Goal: Book appointment/travel/reservation

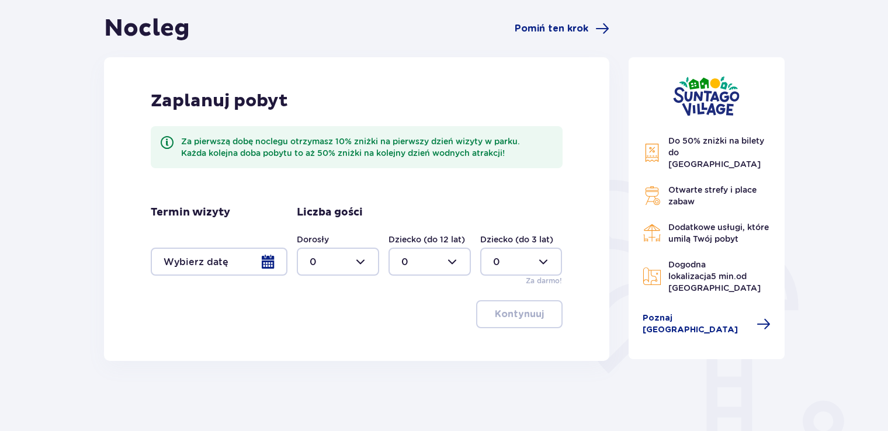
scroll to position [117, 0]
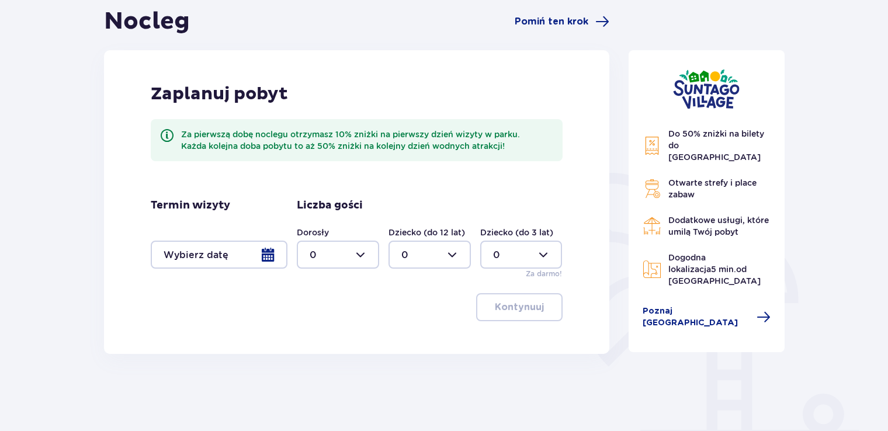
click at [364, 256] on div at bounding box center [338, 255] width 82 height 28
click at [311, 340] on p "2" at bounding box center [313, 339] width 6 height 13
type input "2"
click at [238, 250] on div at bounding box center [219, 255] width 137 height 28
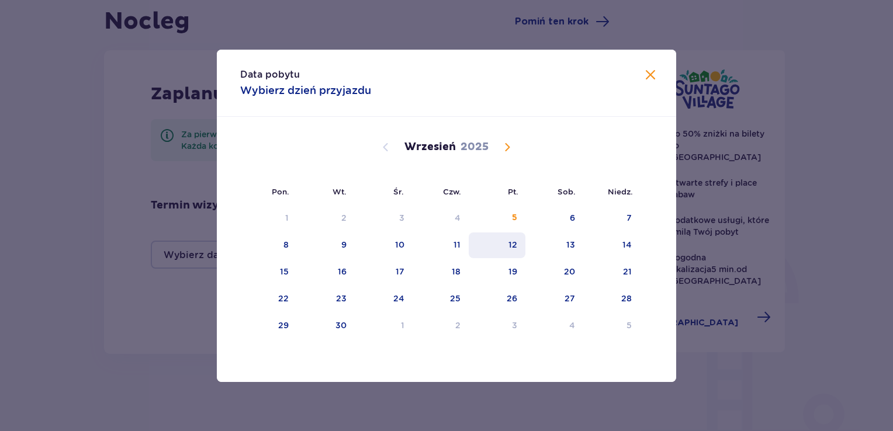
click at [514, 247] on div "12" at bounding box center [512, 245] width 9 height 12
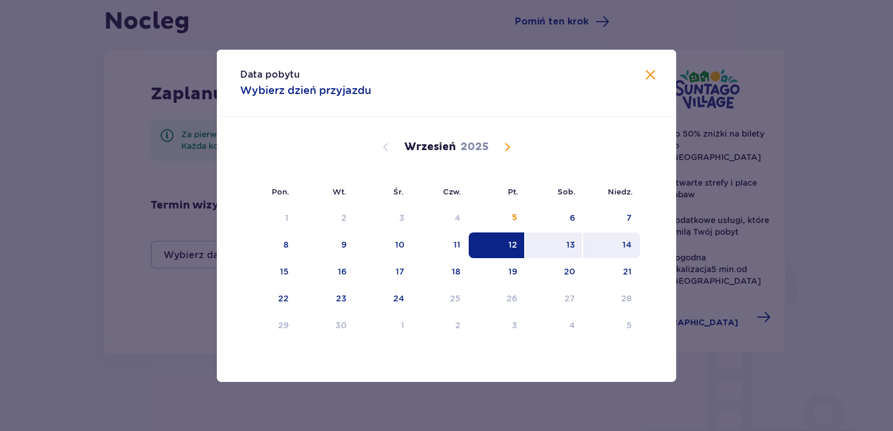
click at [626, 243] on div "14" at bounding box center [626, 245] width 9 height 12
type input "[DATE] - [DATE]"
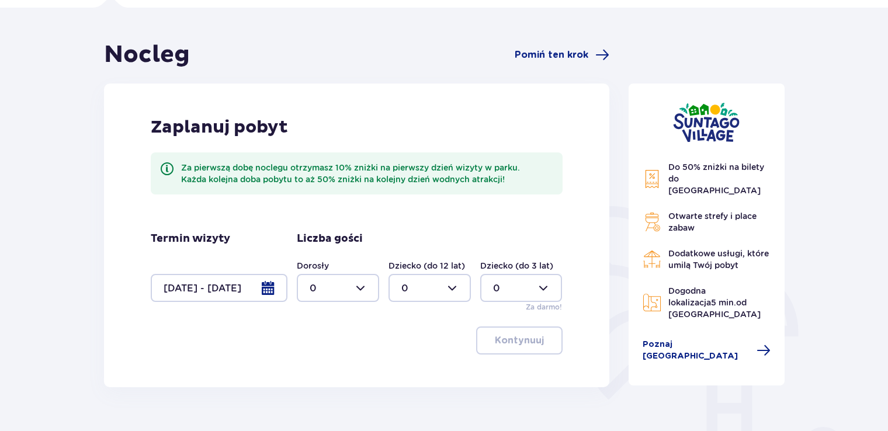
scroll to position [101, 0]
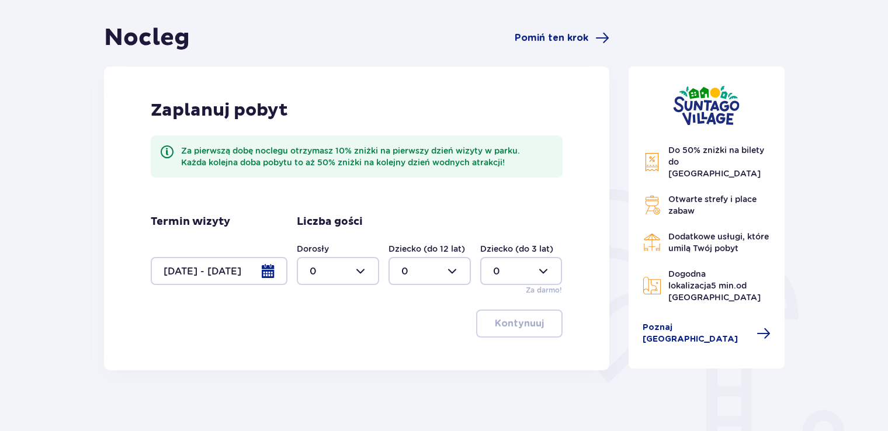
click at [351, 272] on div at bounding box center [338, 271] width 82 height 28
click at [310, 353] on p "2" at bounding box center [313, 355] width 6 height 13
type input "2"
click at [539, 327] on span "button" at bounding box center [546, 324] width 14 height 14
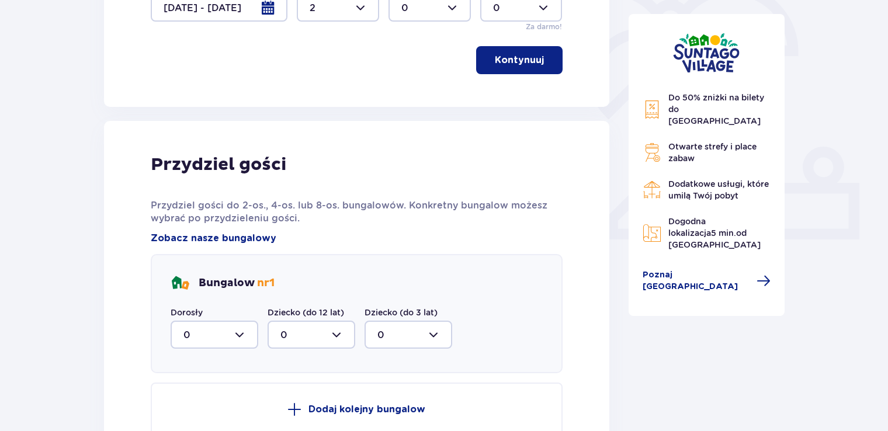
scroll to position [385, 0]
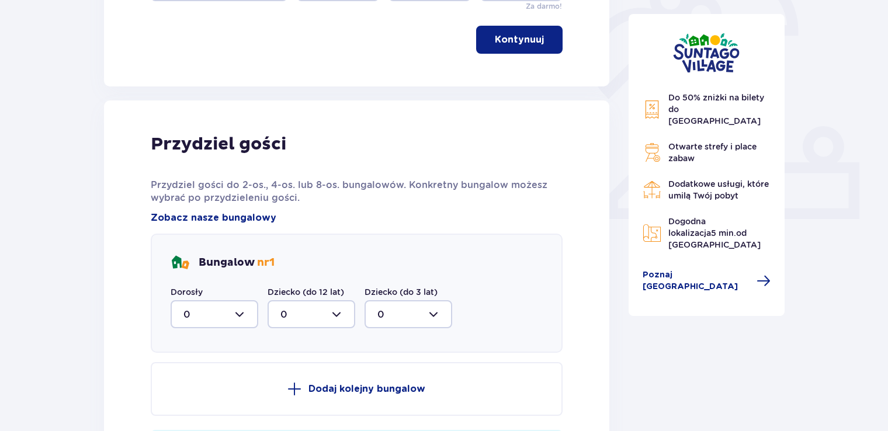
click at [245, 314] on div at bounding box center [215, 314] width 88 height 28
click at [185, 403] on p "2" at bounding box center [187, 399] width 6 height 13
type input "2"
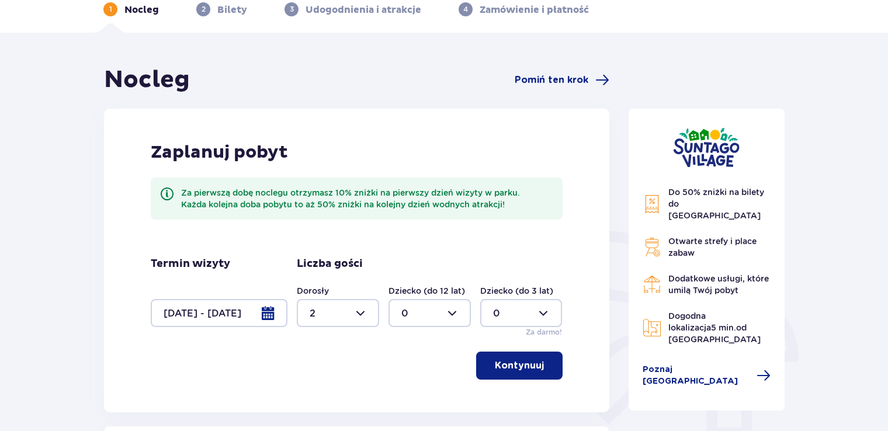
scroll to position [0, 0]
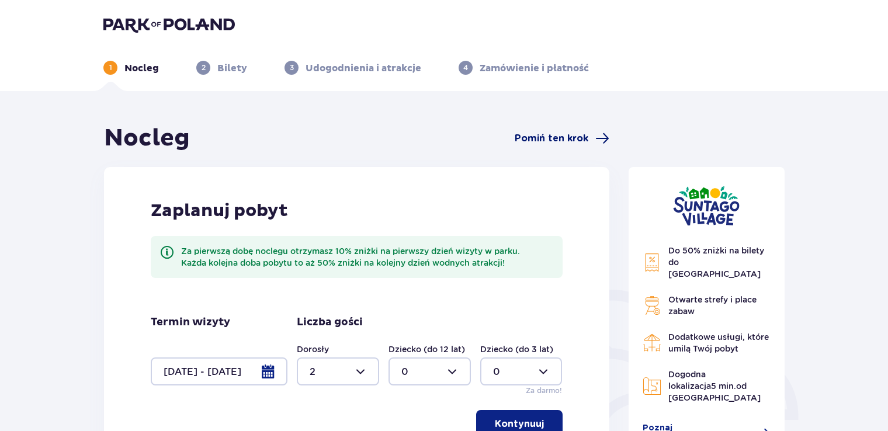
click at [578, 143] on span "Pomiń ten krok" at bounding box center [552, 138] width 74 height 13
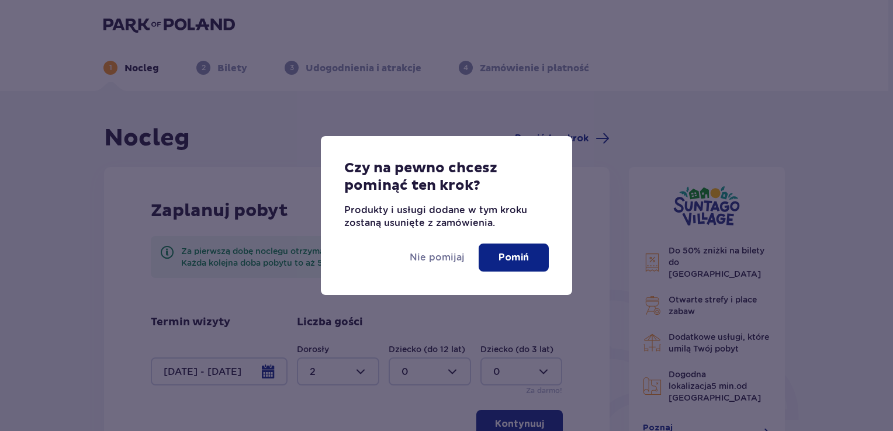
click at [524, 264] on button "Pomiń" at bounding box center [514, 258] width 70 height 28
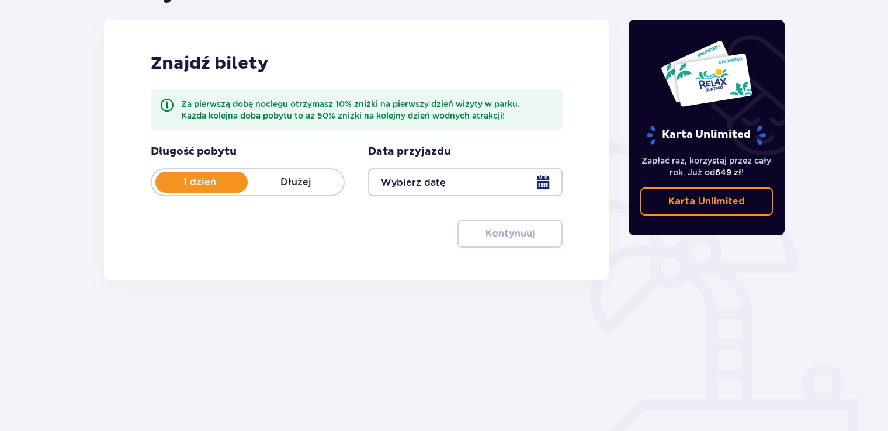
scroll to position [164, 0]
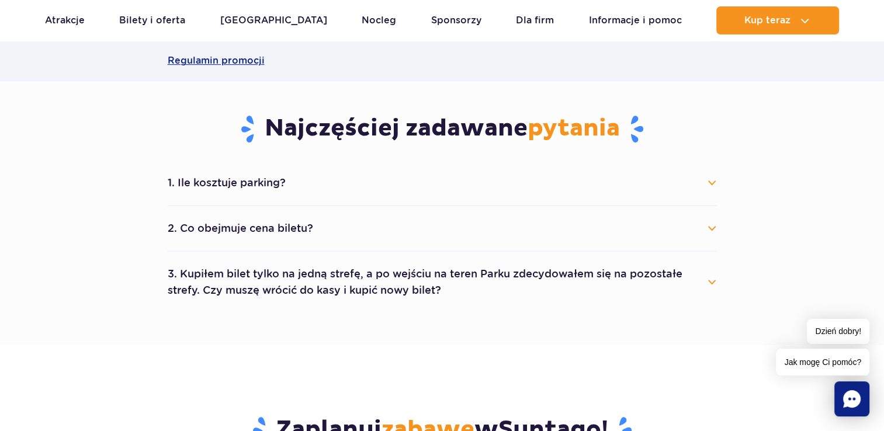
scroll to position [526, 0]
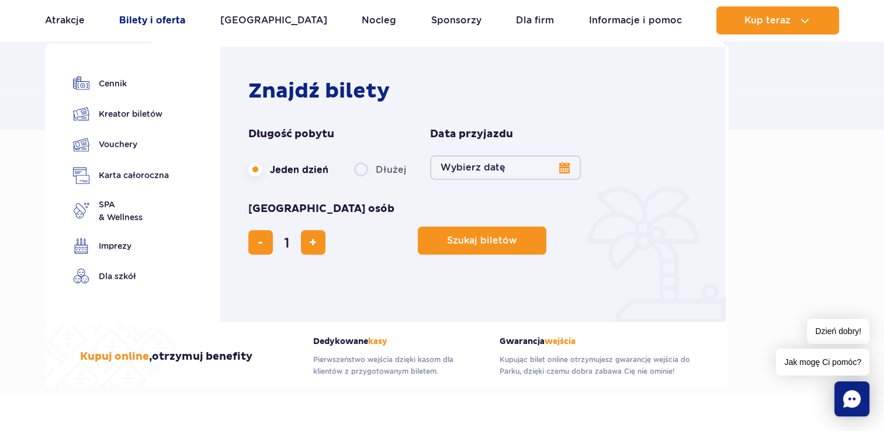
click at [162, 18] on link "Bilety i oferta" at bounding box center [152, 20] width 66 height 28
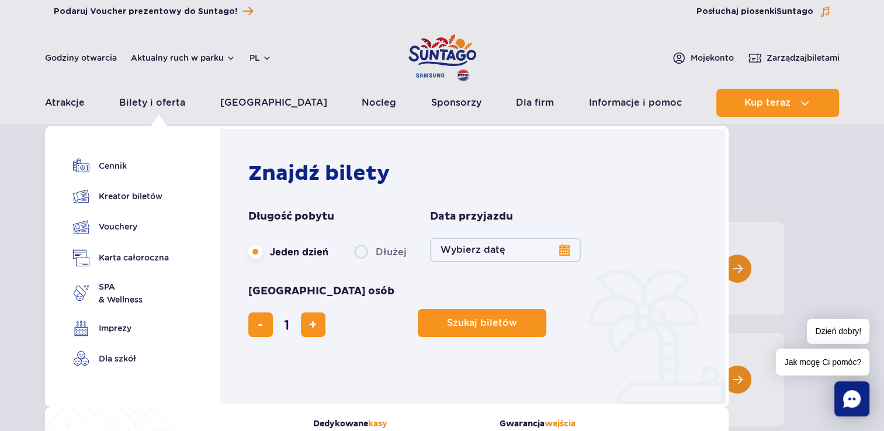
click at [361, 251] on label "Dłużej" at bounding box center [380, 252] width 53 height 25
click at [361, 262] on input "Dłużej" at bounding box center [360, 263] width 13 height 2
radio input "false"
radio input "true"
click at [563, 251] on button "Wybierz datę" at bounding box center [505, 250] width 151 height 25
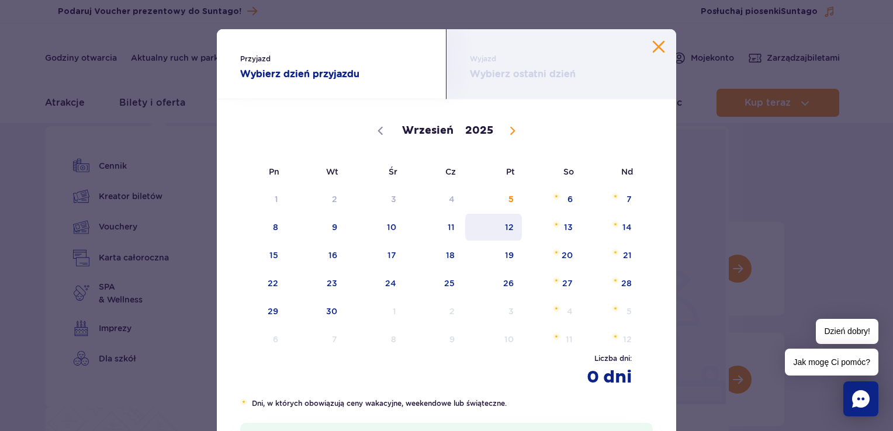
click at [507, 227] on span "12" at bounding box center [493, 227] width 59 height 27
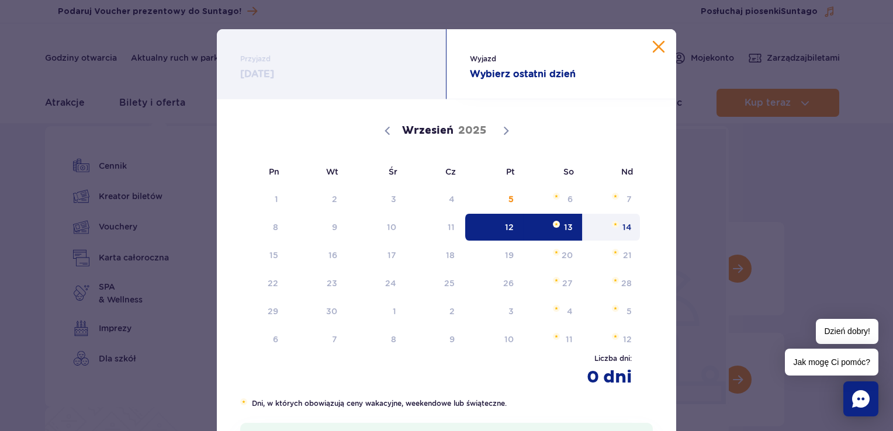
click at [619, 230] on span "14" at bounding box center [611, 227] width 59 height 27
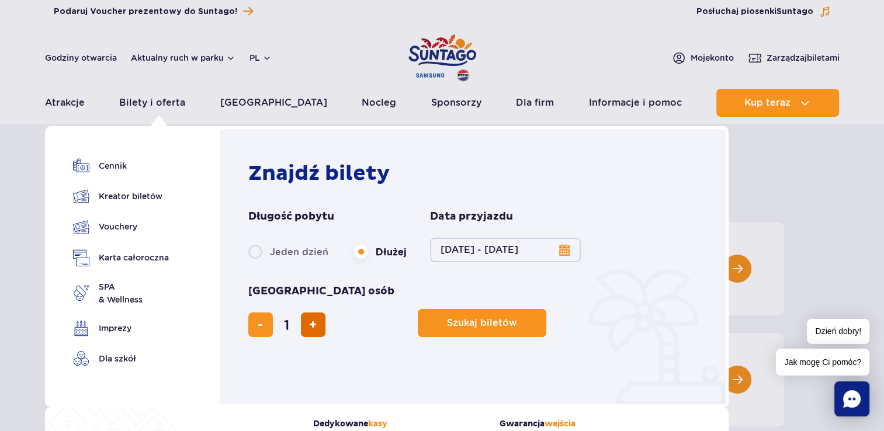
click at [326, 313] on button "dodaj bilet" at bounding box center [313, 325] width 25 height 25
type input "2"
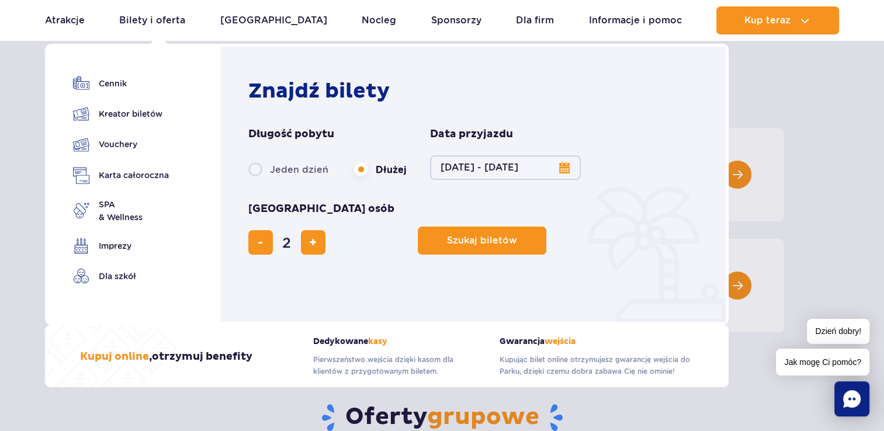
scroll to position [117, 0]
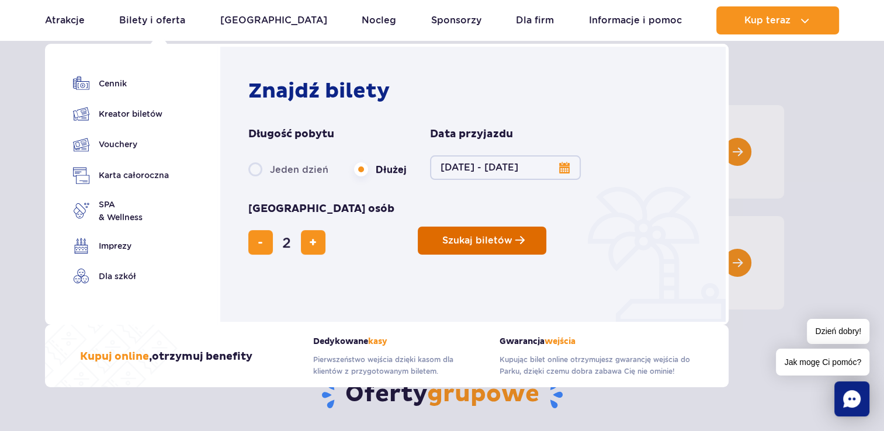
click at [442, 236] on span "Szukaj biletów" at bounding box center [477, 241] width 70 height 11
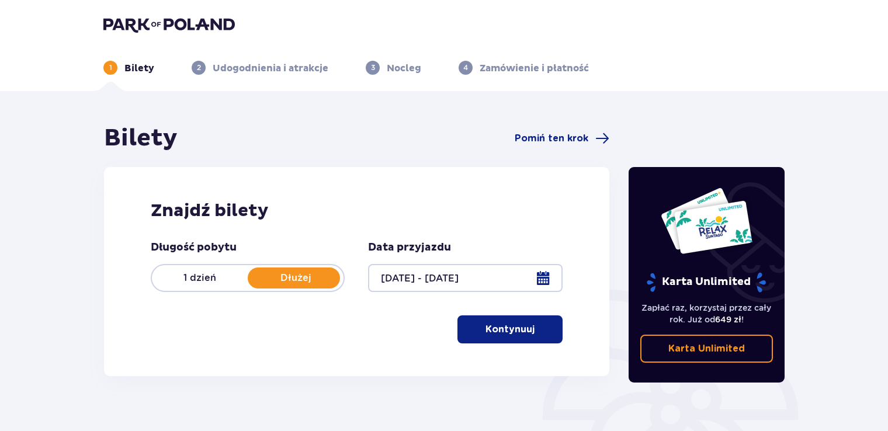
click at [521, 339] on button "Kontynuuj" at bounding box center [510, 330] width 105 height 28
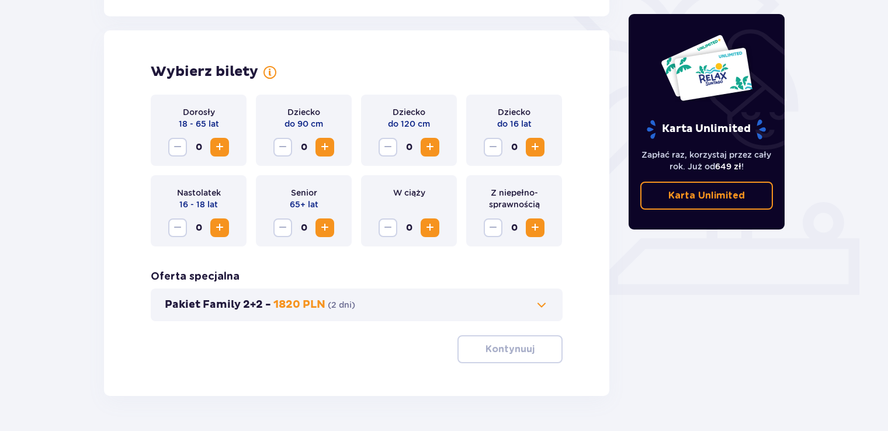
scroll to position [325, 0]
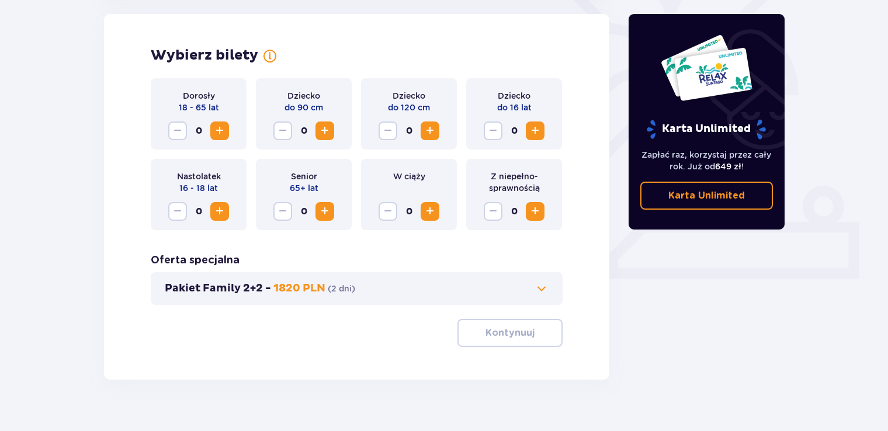
click at [215, 130] on span "Increase" at bounding box center [220, 131] width 14 height 14
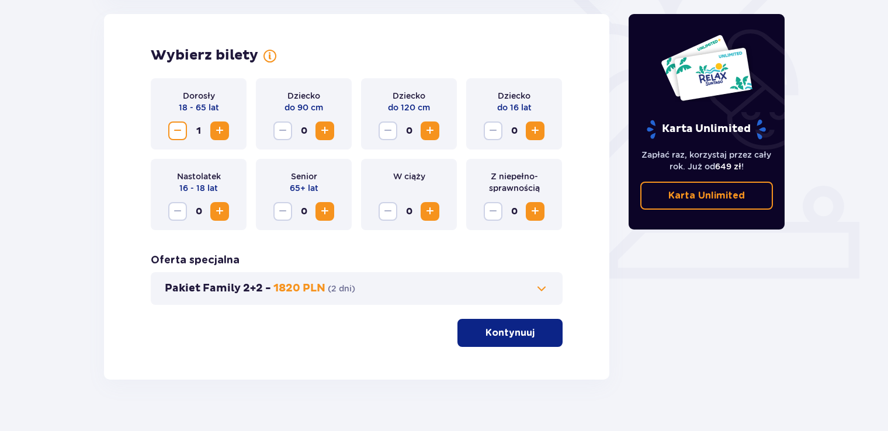
click at [221, 130] on span "Increase" at bounding box center [220, 131] width 14 height 14
click at [525, 331] on button "Kontynuuj" at bounding box center [510, 333] width 105 height 28
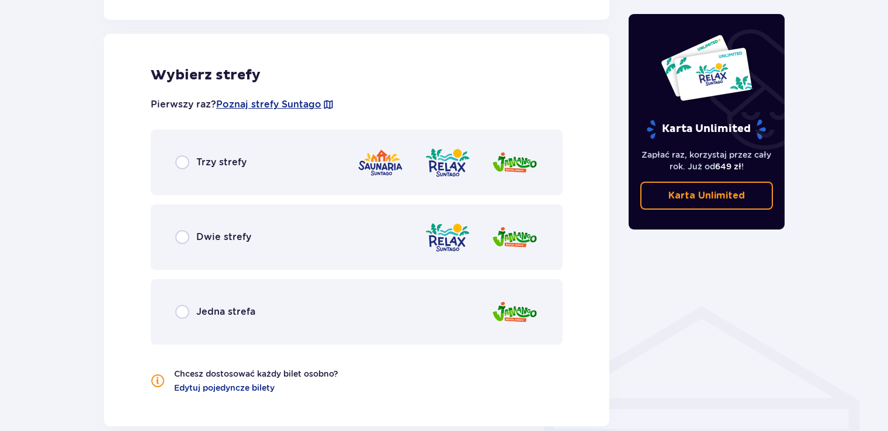
scroll to position [649, 0]
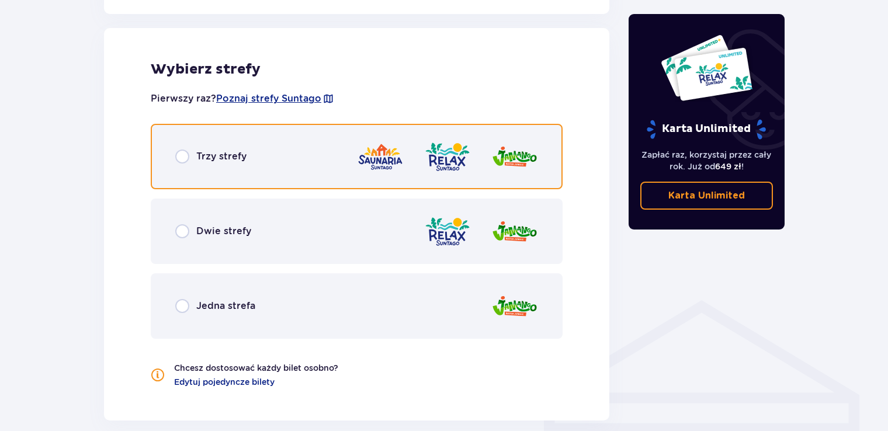
click at [185, 157] on input "radio" at bounding box center [182, 157] width 14 height 14
radio input "true"
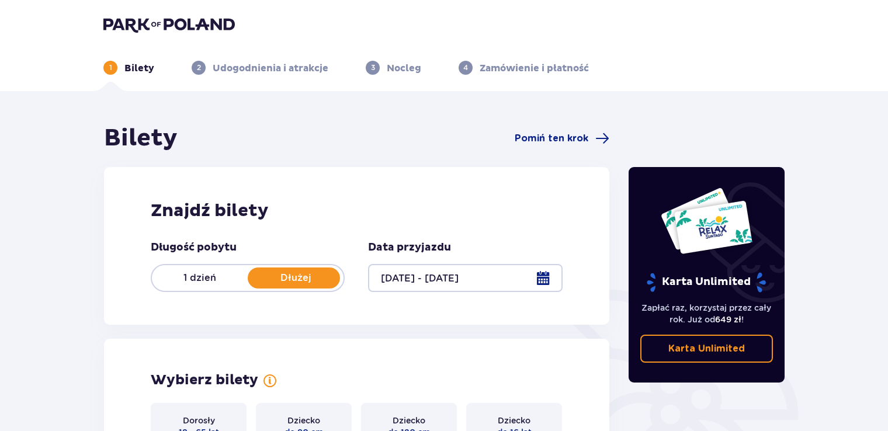
scroll to position [0, 0]
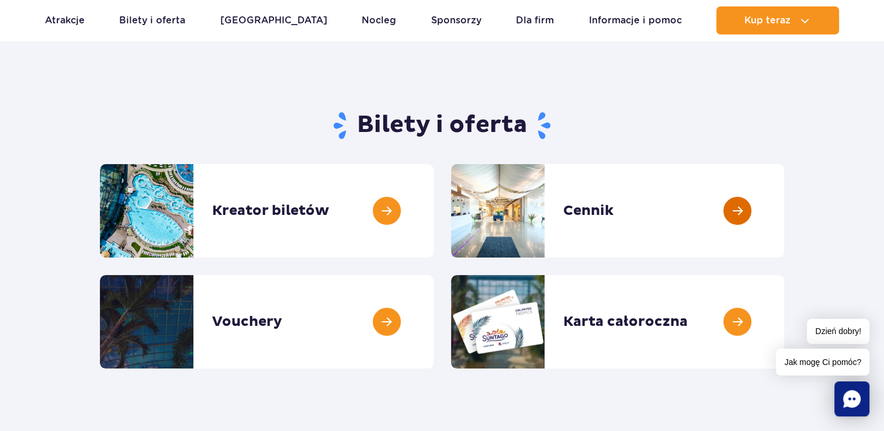
scroll to position [58, 0]
click at [784, 214] on link at bounding box center [784, 211] width 0 height 94
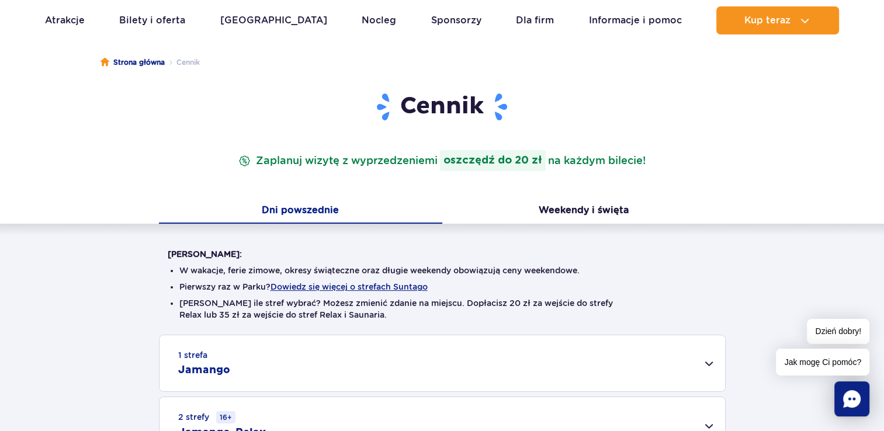
scroll to position [117, 0]
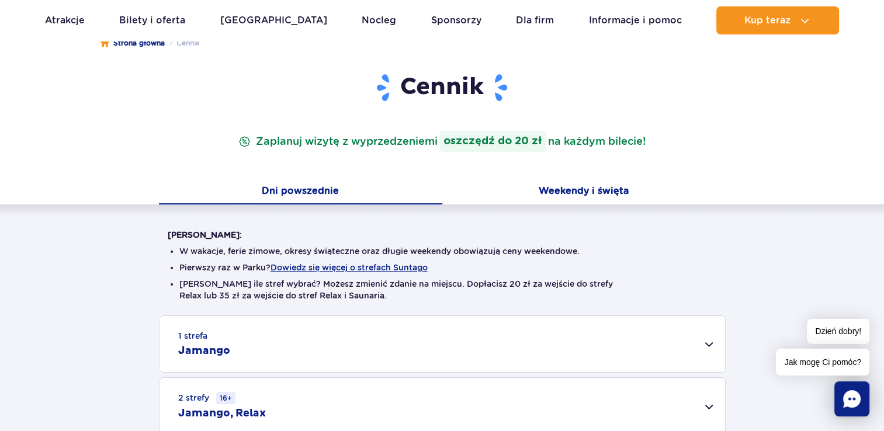
click at [600, 186] on button "Weekendy i święta" at bounding box center [583, 192] width 283 height 25
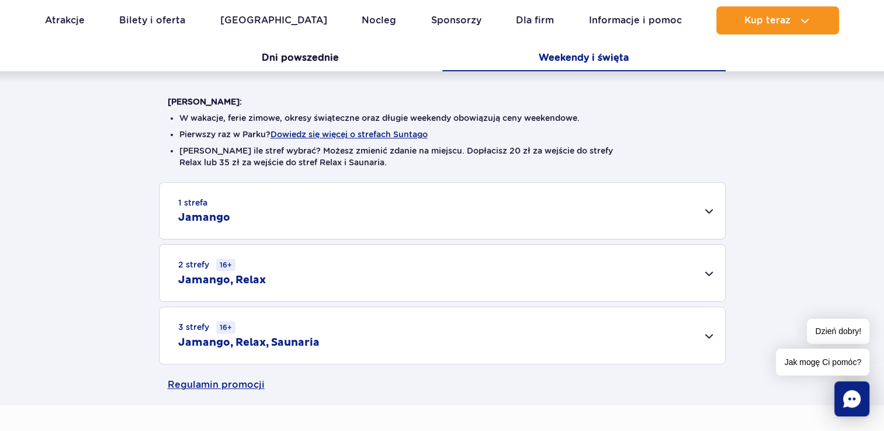
scroll to position [292, 0]
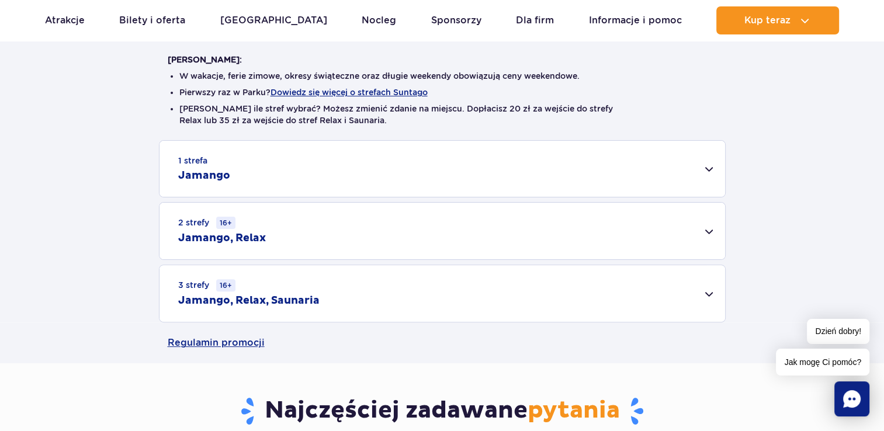
click at [701, 290] on div "3 strefy 16+ Jamango, Relax, Saunaria" at bounding box center [443, 293] width 566 height 57
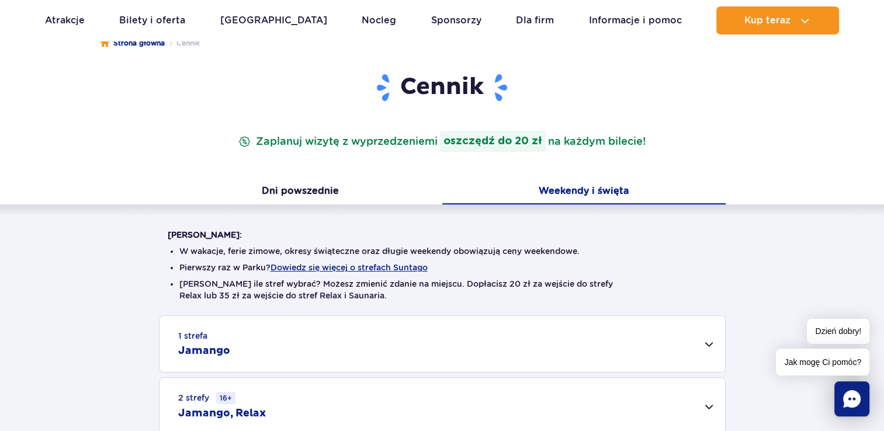
scroll to position [58, 0]
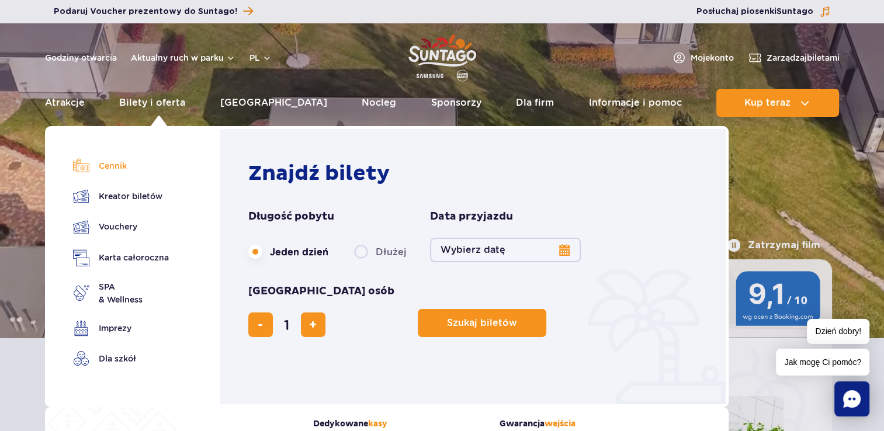
click at [112, 167] on link "Cennik" at bounding box center [121, 166] width 96 height 16
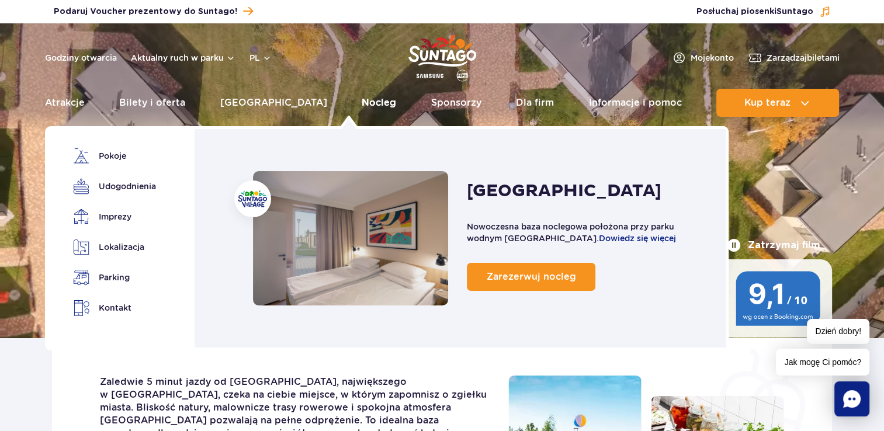
click at [362, 103] on link "Nocleg" at bounding box center [379, 103] width 34 height 28
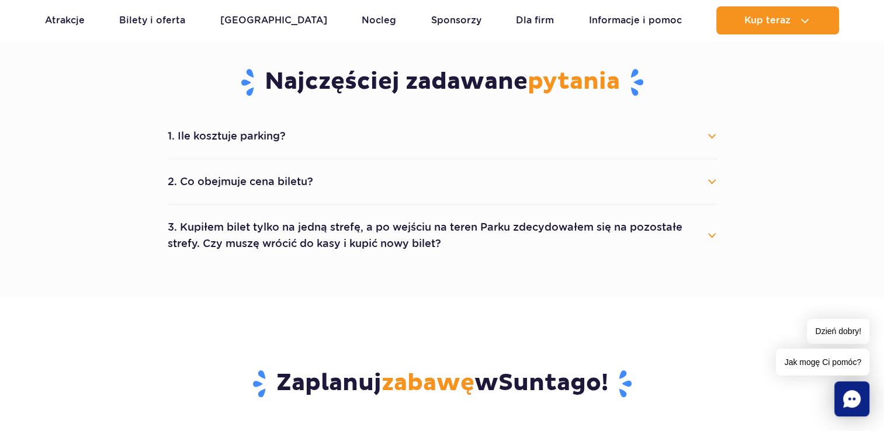
scroll to position [643, 0]
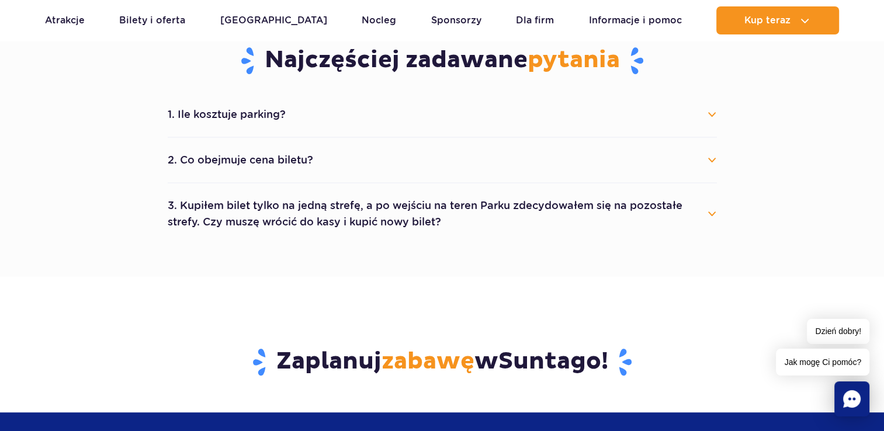
click at [711, 162] on button "2. Co obejmuje cena biletu?" at bounding box center [442, 160] width 549 height 26
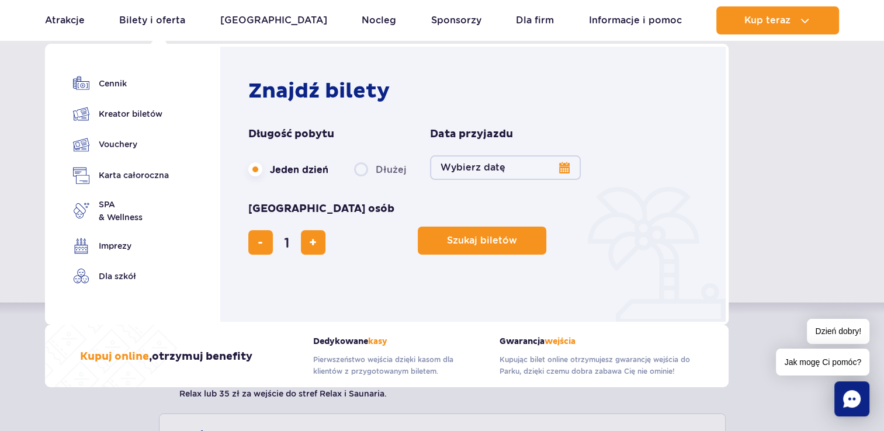
scroll to position [0, 0]
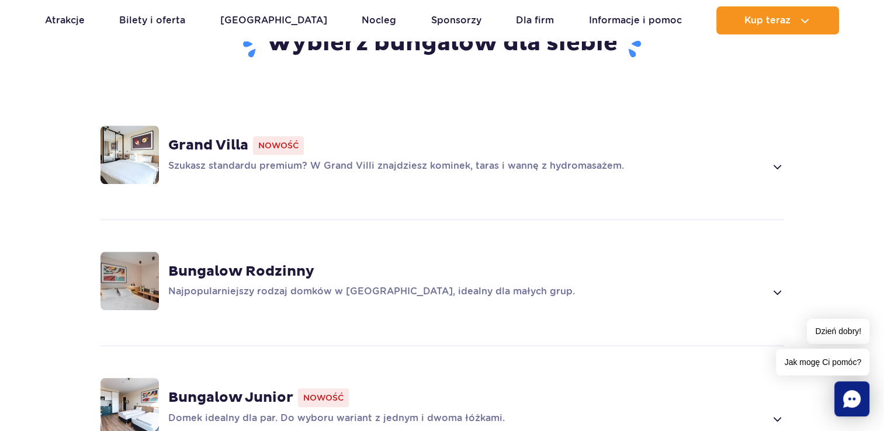
scroll to position [818, 0]
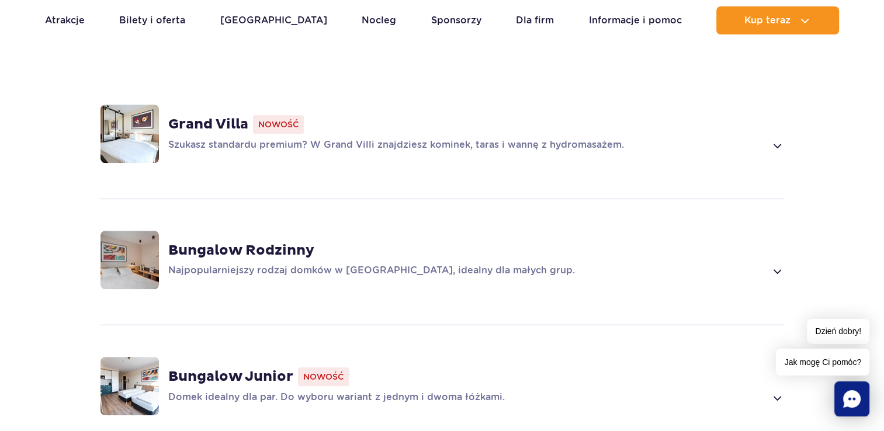
click at [147, 365] on img at bounding box center [130, 386] width 58 height 58
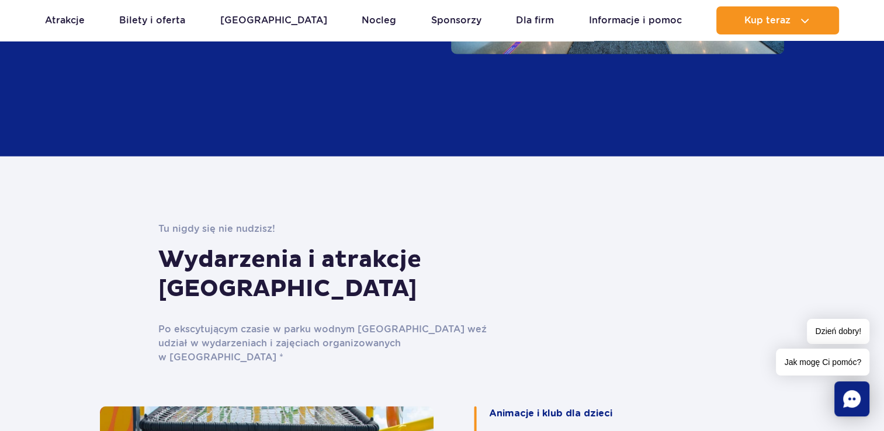
scroll to position [2648, 0]
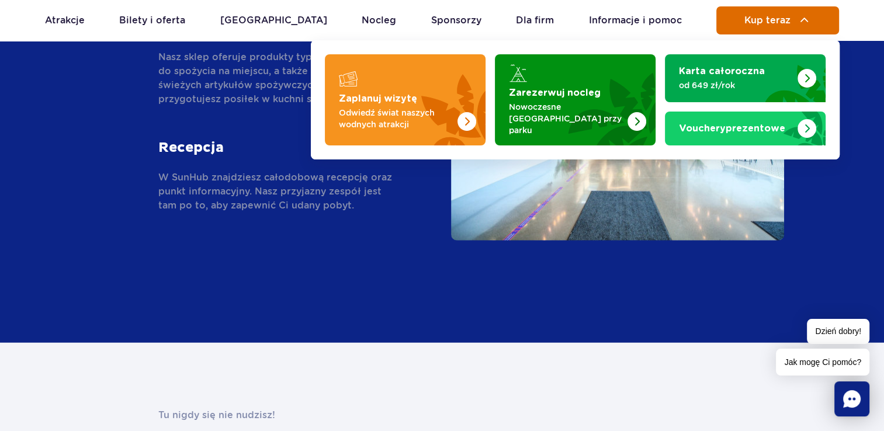
click at [802, 22] on img at bounding box center [805, 20] width 14 height 14
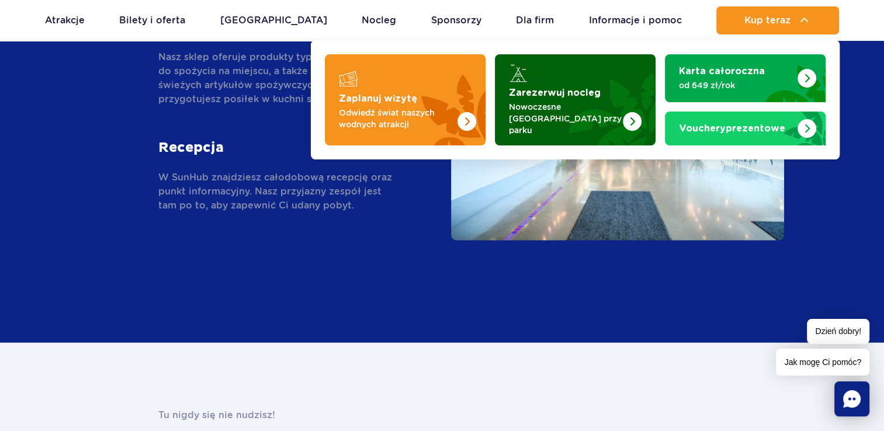
click at [636, 112] on img "Zarezerwuj nocleg" at bounding box center [632, 121] width 19 height 19
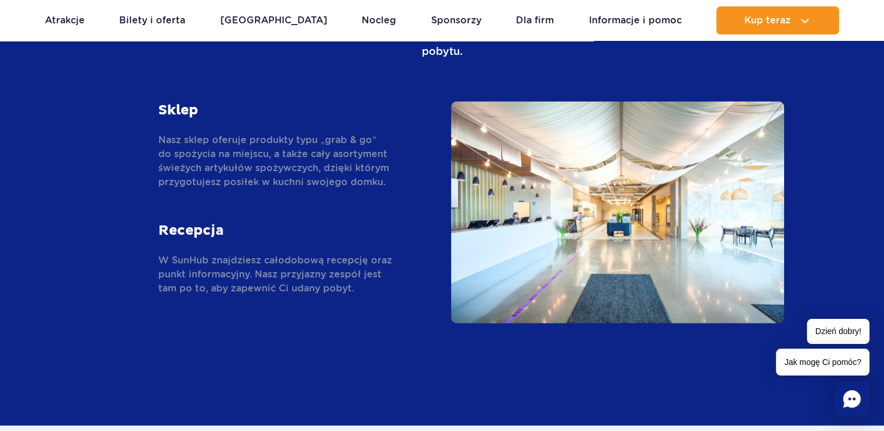
scroll to position [2531, 0]
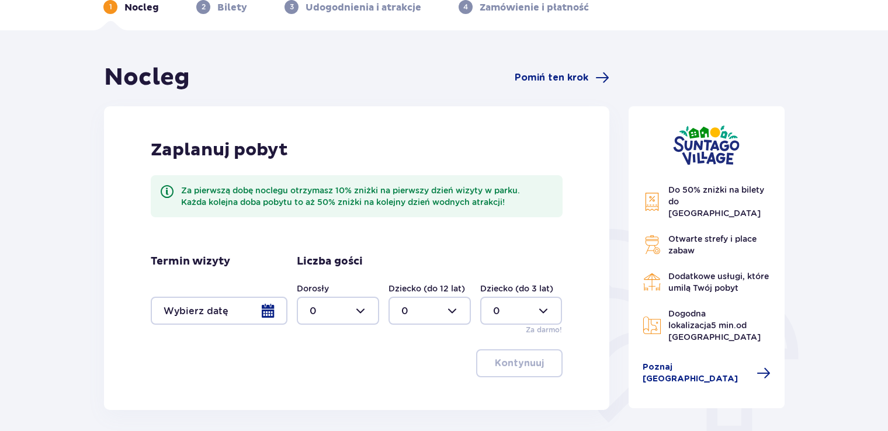
scroll to position [58, 0]
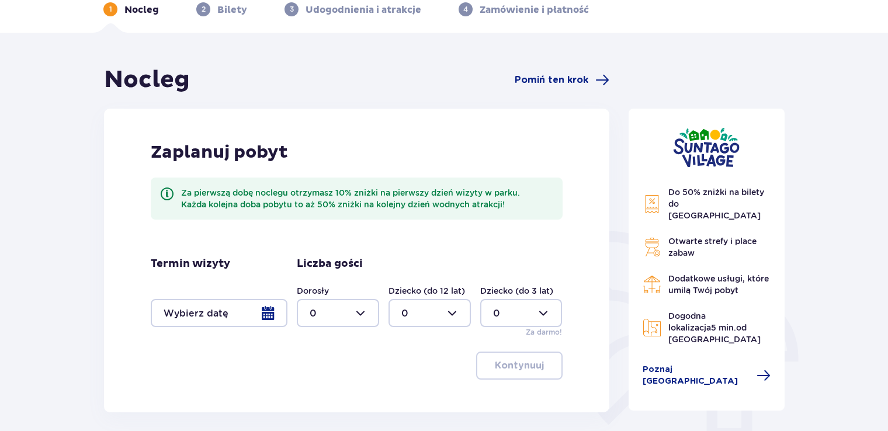
click at [274, 315] on div at bounding box center [219, 313] width 137 height 28
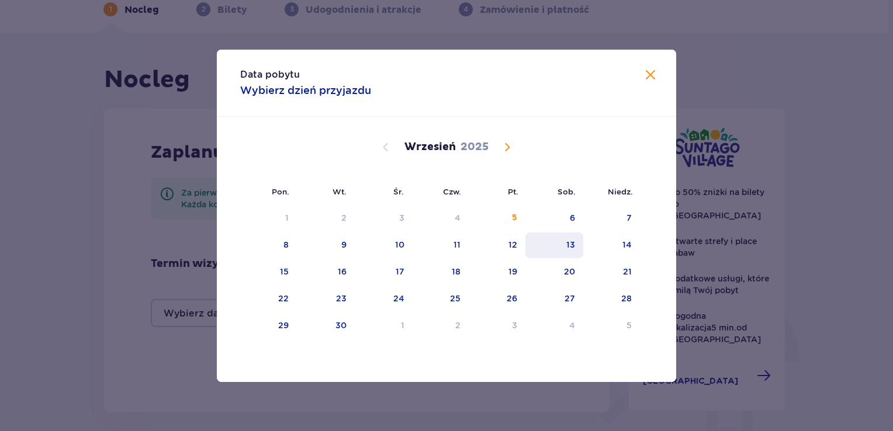
drag, startPoint x: 514, startPoint y: 248, endPoint x: 528, endPoint y: 256, distance: 16.0
click at [514, 249] on div "12" at bounding box center [512, 245] width 9 height 12
click at [627, 243] on div "14" at bounding box center [626, 245] width 9 height 12
type input "12.09.25 - 14.09.25"
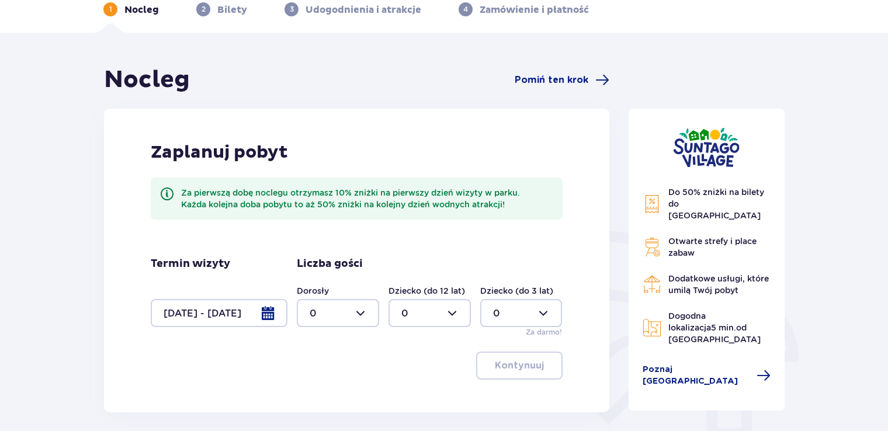
click at [358, 311] on div at bounding box center [338, 313] width 82 height 28
click at [311, 244] on p "2" at bounding box center [313, 248] width 6 height 13
type input "2"
click at [548, 371] on span "button" at bounding box center [546, 366] width 14 height 14
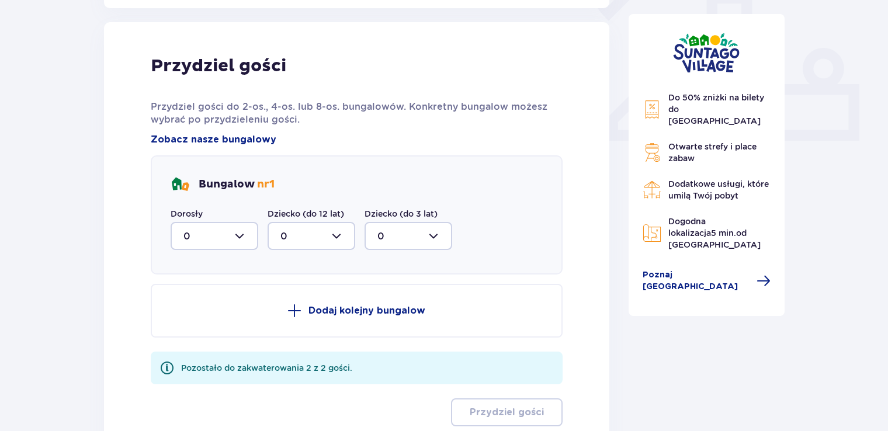
scroll to position [471, 0]
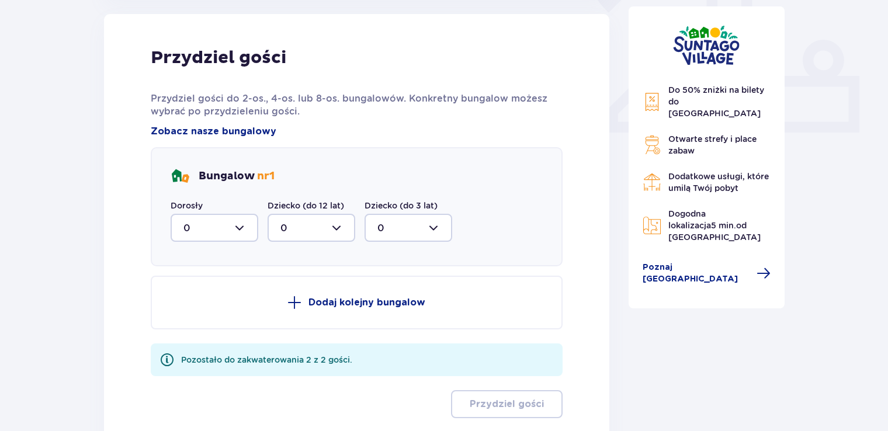
click at [241, 224] on div at bounding box center [215, 228] width 88 height 28
click at [186, 317] on p "2" at bounding box center [187, 312] width 6 height 13
type input "2"
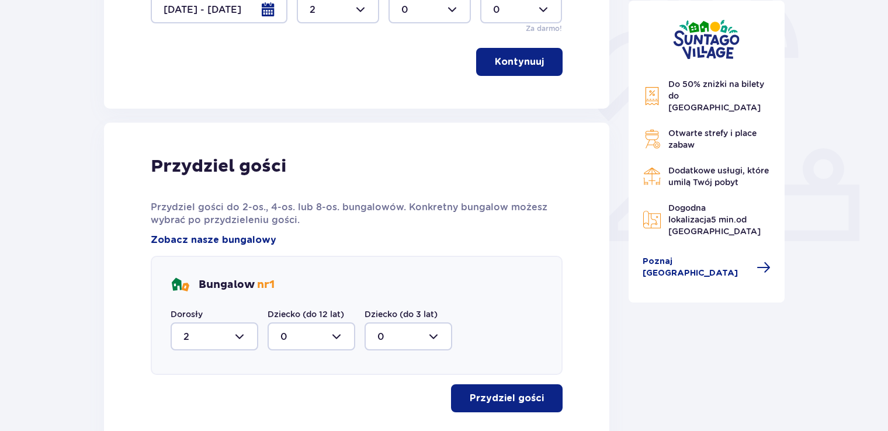
scroll to position [271, 0]
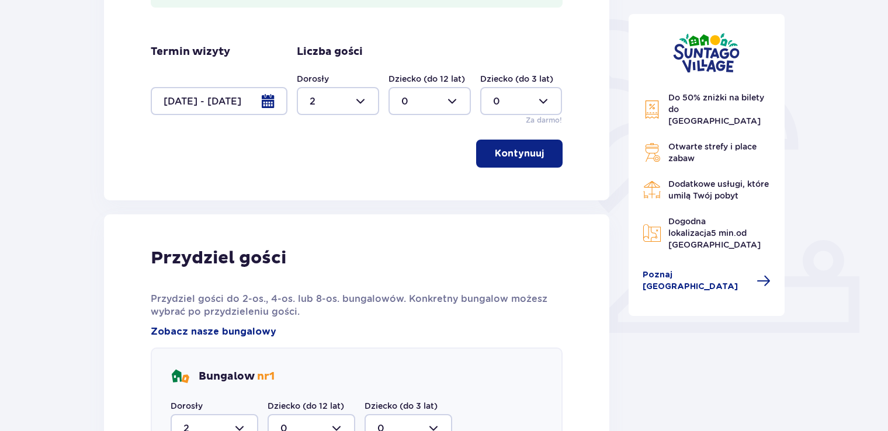
click at [551, 156] on span "button" at bounding box center [546, 154] width 14 height 14
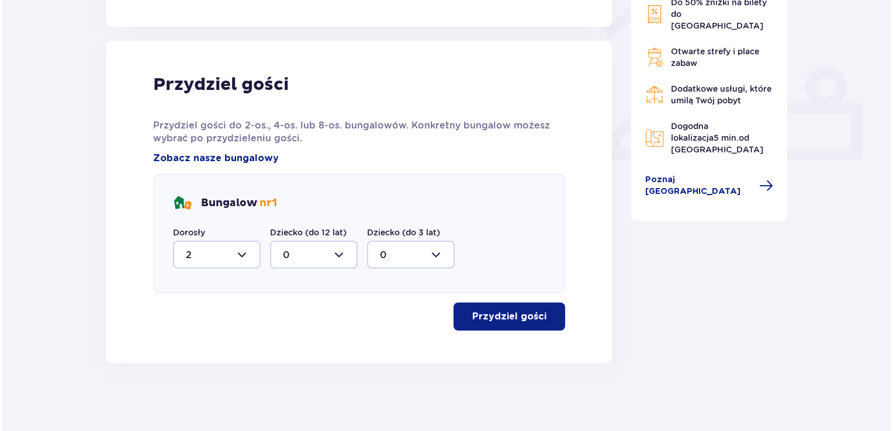
scroll to position [446, 0]
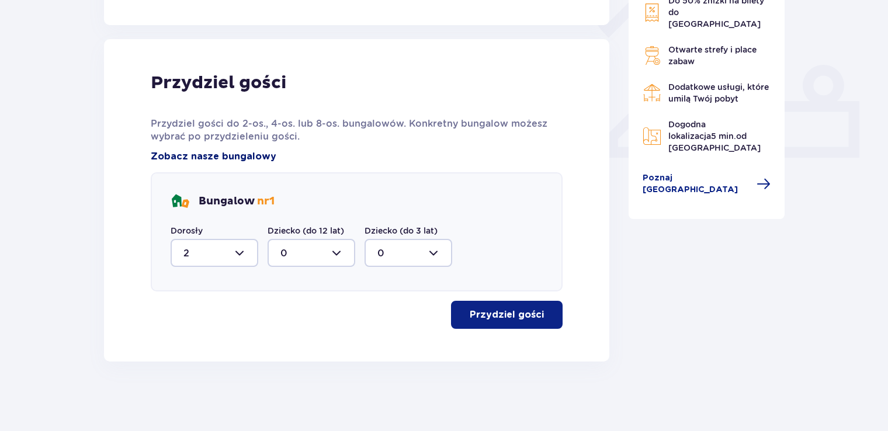
click at [237, 155] on span "Zobacz nasze bungalowy" at bounding box center [214, 156] width 126 height 13
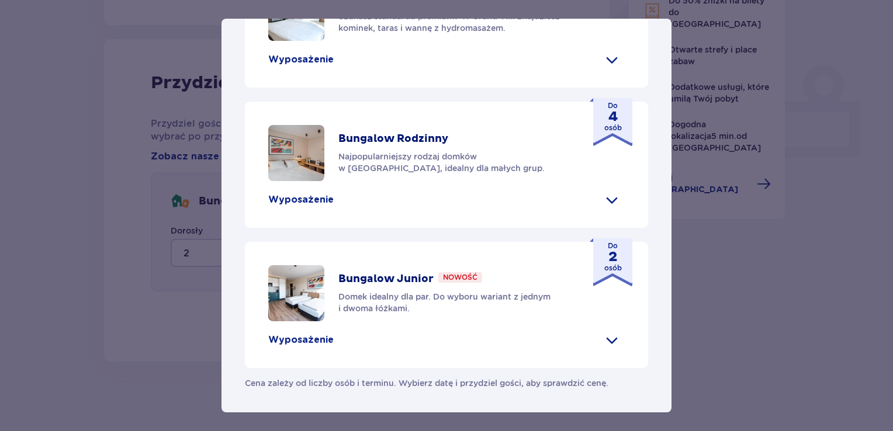
scroll to position [584, 0]
click at [348, 279] on p "Bungalow Junior" at bounding box center [385, 279] width 95 height 14
click at [349, 281] on p "Bungalow Junior" at bounding box center [385, 279] width 95 height 14
click at [606, 342] on span at bounding box center [612, 340] width 19 height 19
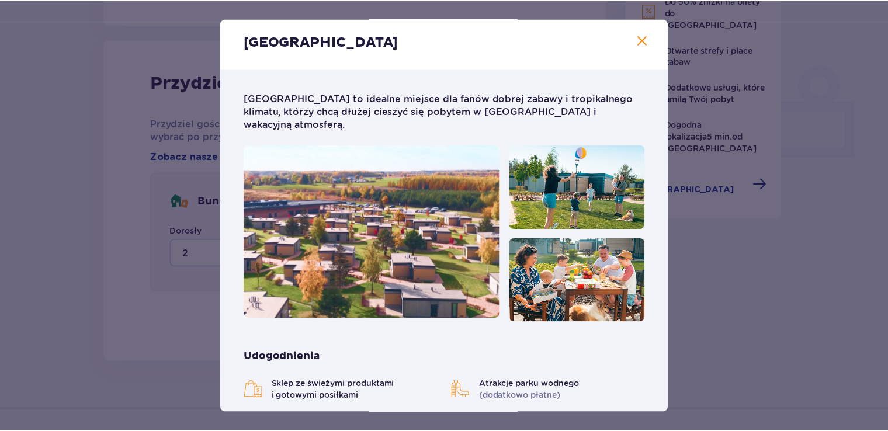
scroll to position [0, 0]
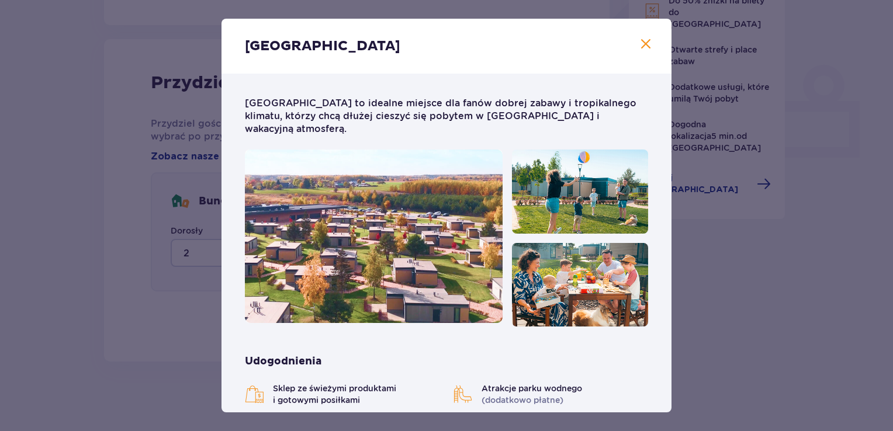
click at [648, 46] on span at bounding box center [646, 44] width 14 height 14
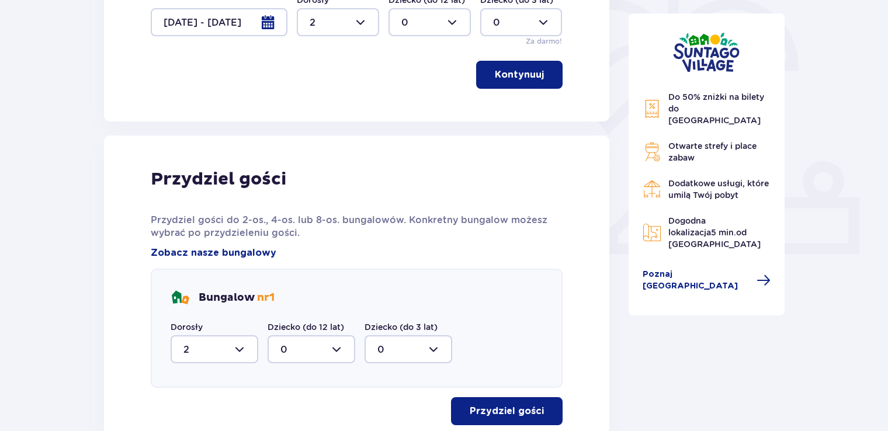
scroll to position [212, 0]
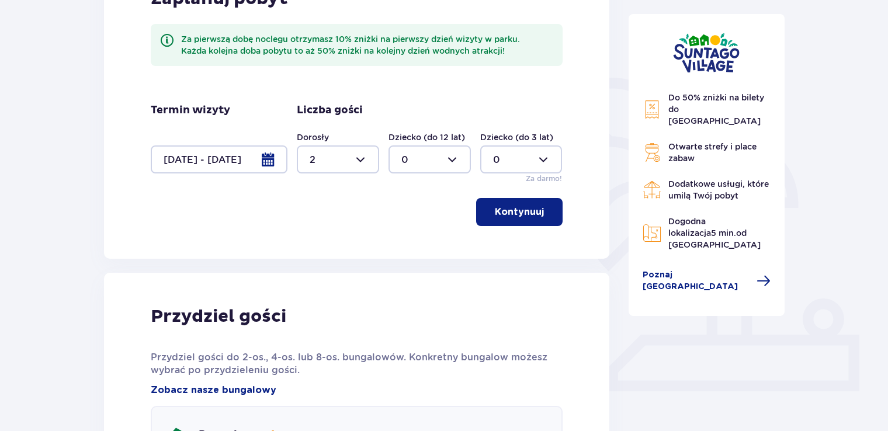
click at [540, 213] on span "button" at bounding box center [546, 212] width 14 height 14
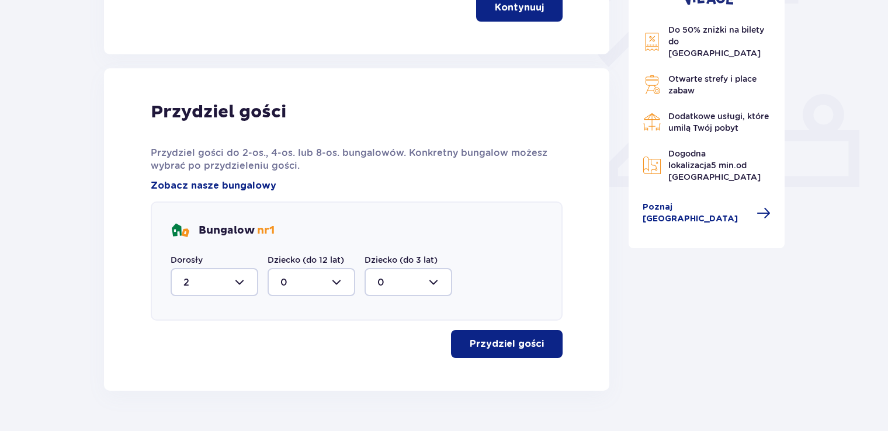
scroll to position [446, 0]
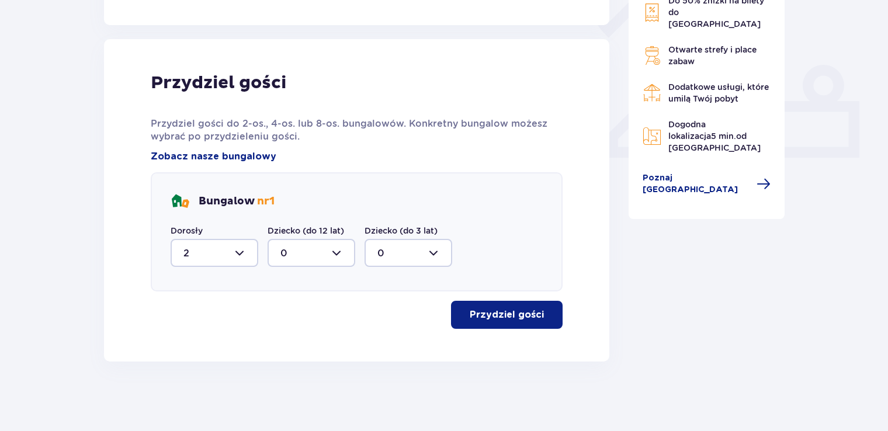
click at [549, 315] on span "button" at bounding box center [546, 315] width 14 height 14
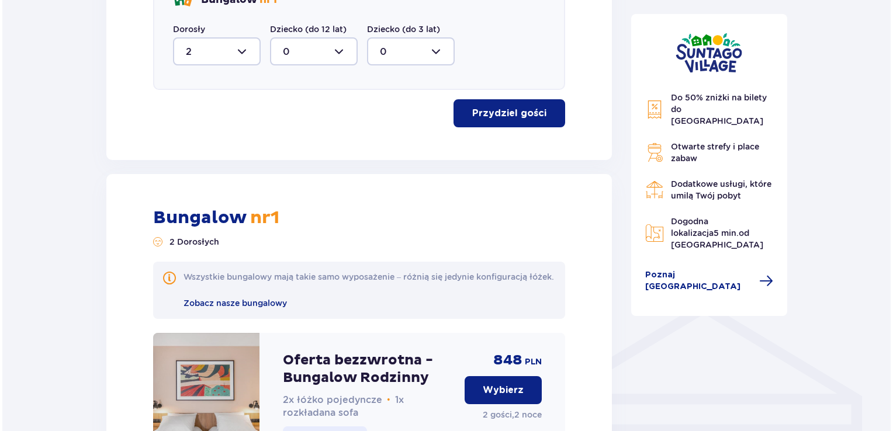
scroll to position [676, 0]
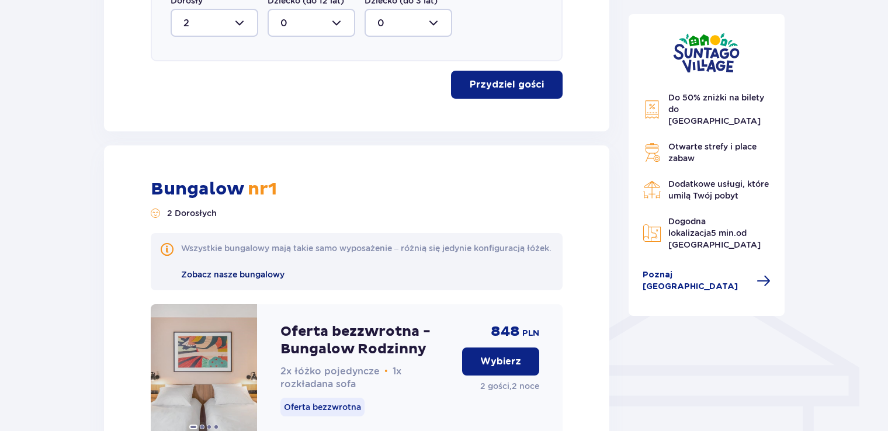
click at [274, 279] on span "Zobacz nasze bungalowy" at bounding box center [232, 274] width 103 height 9
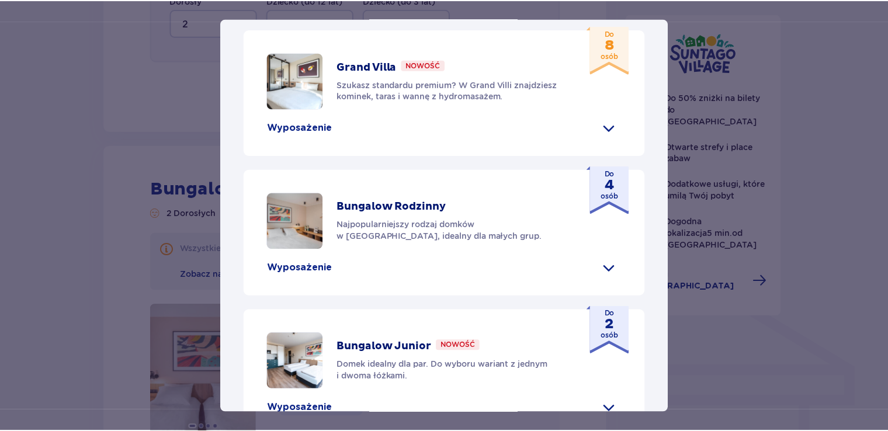
scroll to position [587, 0]
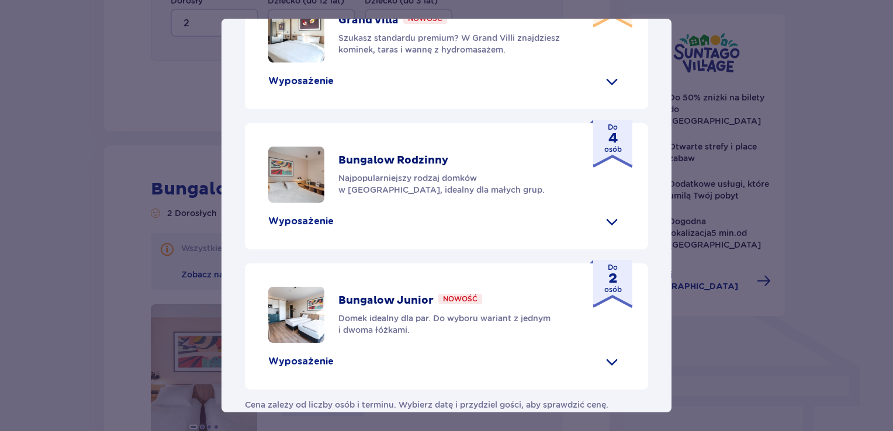
click at [409, 294] on p "Bungalow Junior" at bounding box center [385, 301] width 95 height 14
click at [286, 287] on img at bounding box center [296, 315] width 56 height 56
drag, startPoint x: 874, startPoint y: 380, endPoint x: 786, endPoint y: 376, distance: 87.8
click at [867, 378] on div "Suntago Village Suntago Village to idealne miejsce dla fanów dobrej zabawy i tr…" at bounding box center [446, 215] width 893 height 431
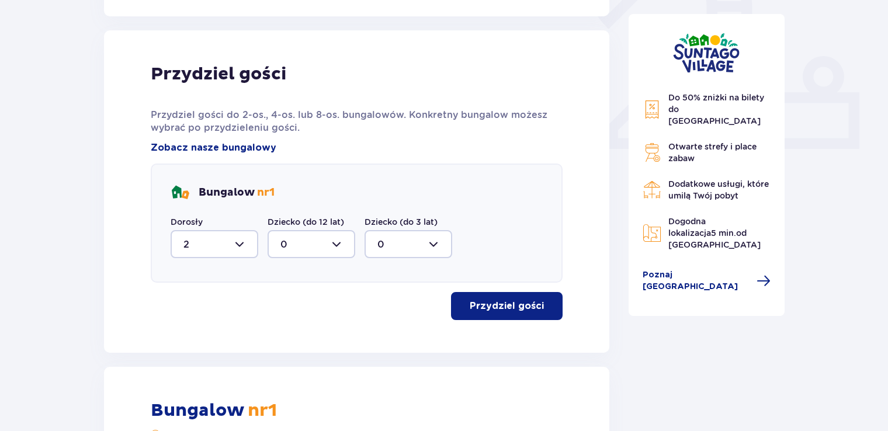
scroll to position [442, 0]
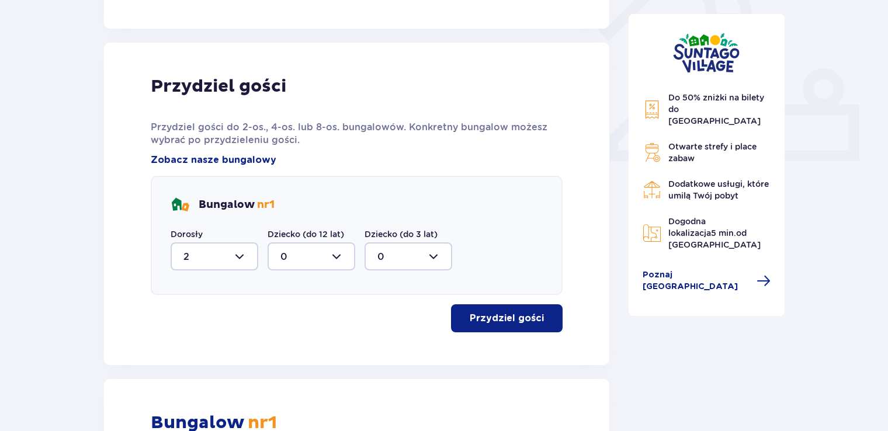
click at [265, 205] on span "nr 1" at bounding box center [266, 204] width 18 height 13
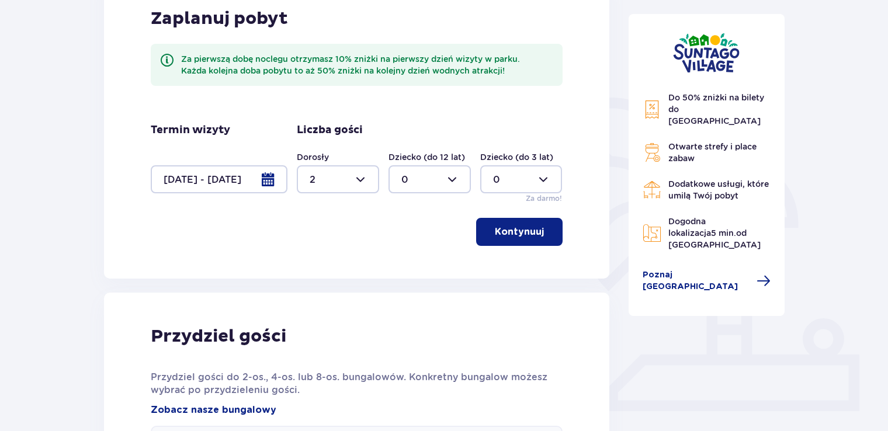
scroll to position [92, 0]
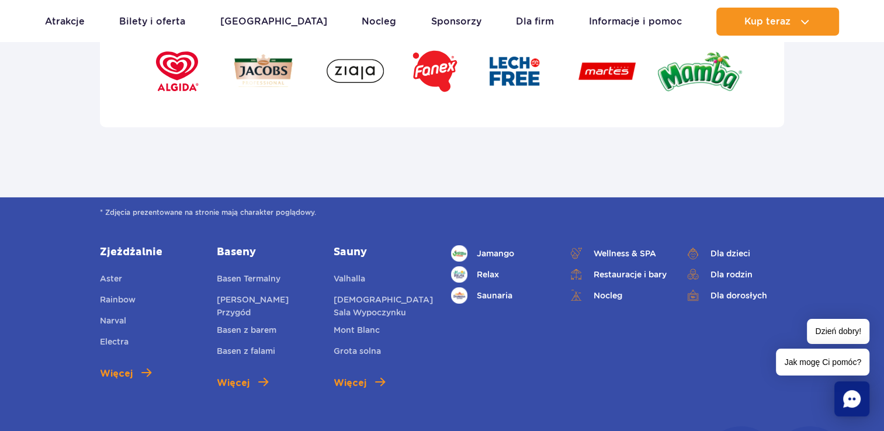
scroll to position [4091, 0]
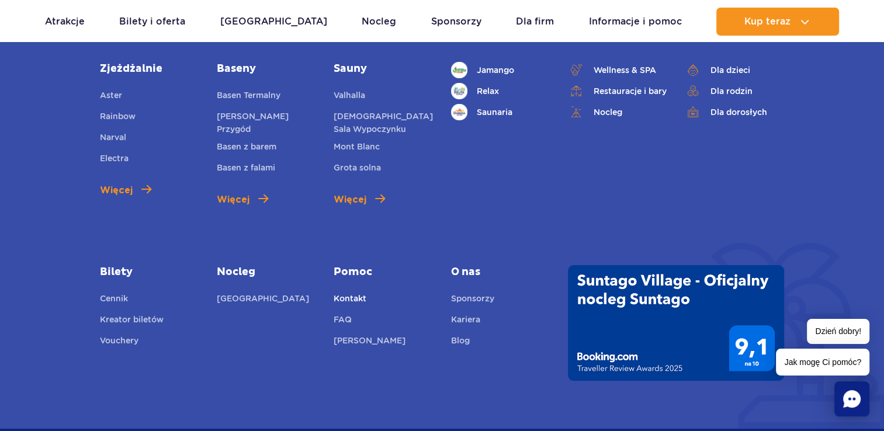
click at [354, 298] on link "Kontakt" at bounding box center [350, 300] width 33 height 16
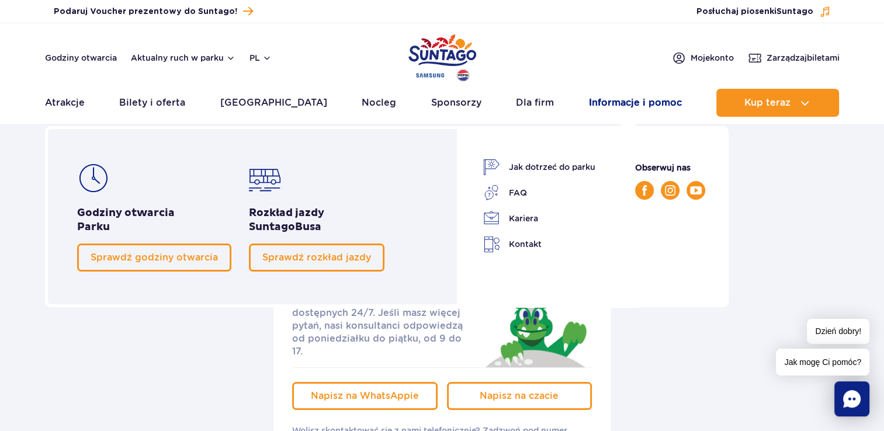
click at [642, 100] on link "Informacje i pomoc" at bounding box center [635, 103] width 93 height 28
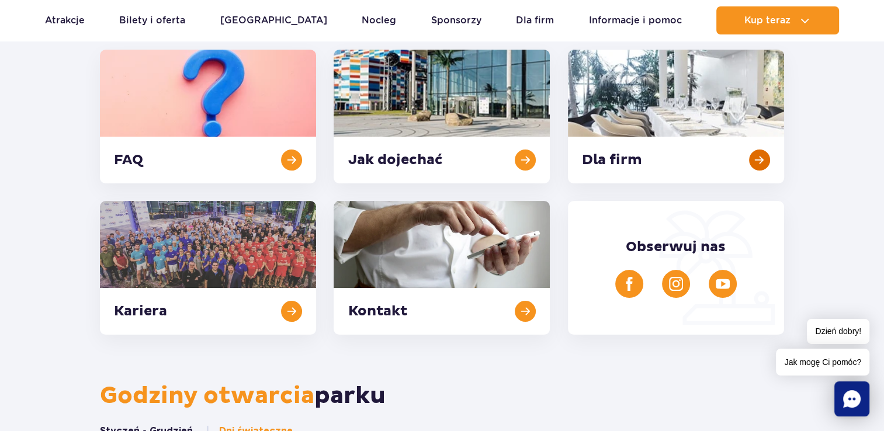
scroll to position [175, 0]
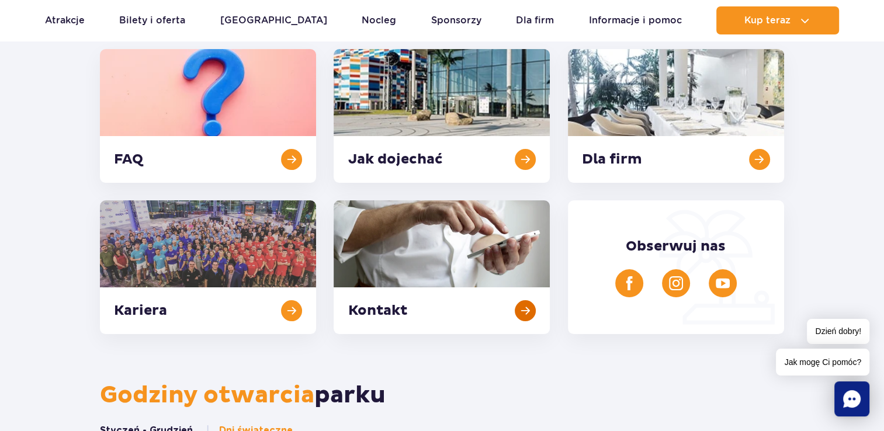
click at [482, 245] on link at bounding box center [442, 267] width 216 height 134
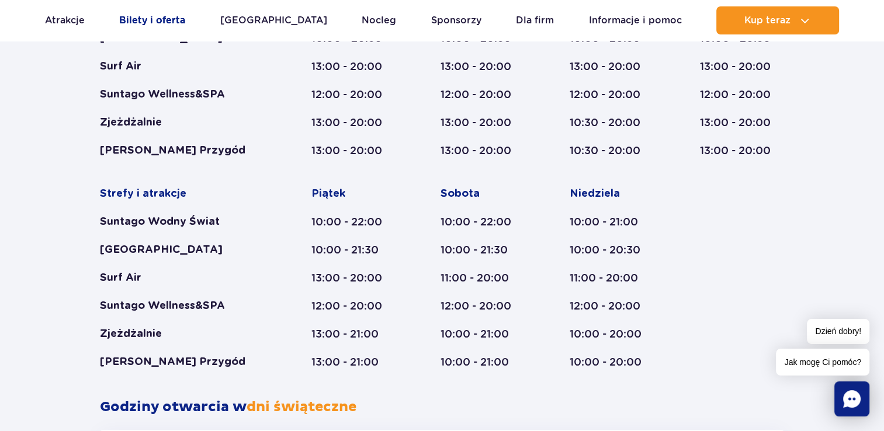
scroll to position [584, 0]
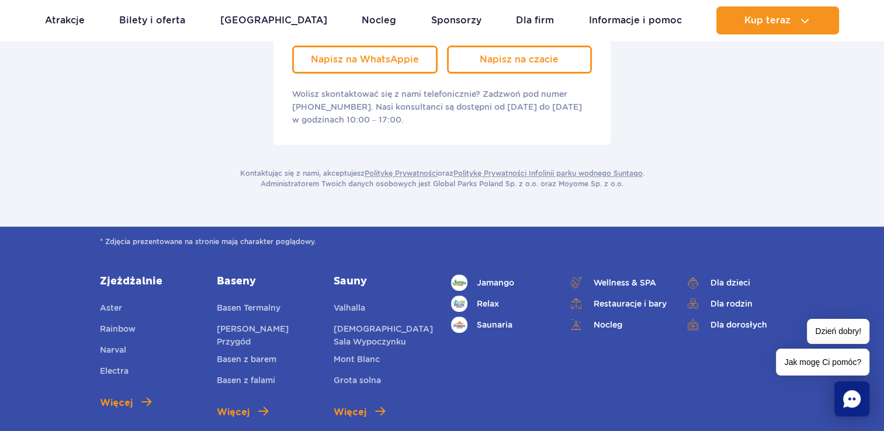
scroll to position [351, 0]
